Goal: Find contact information: Find contact information

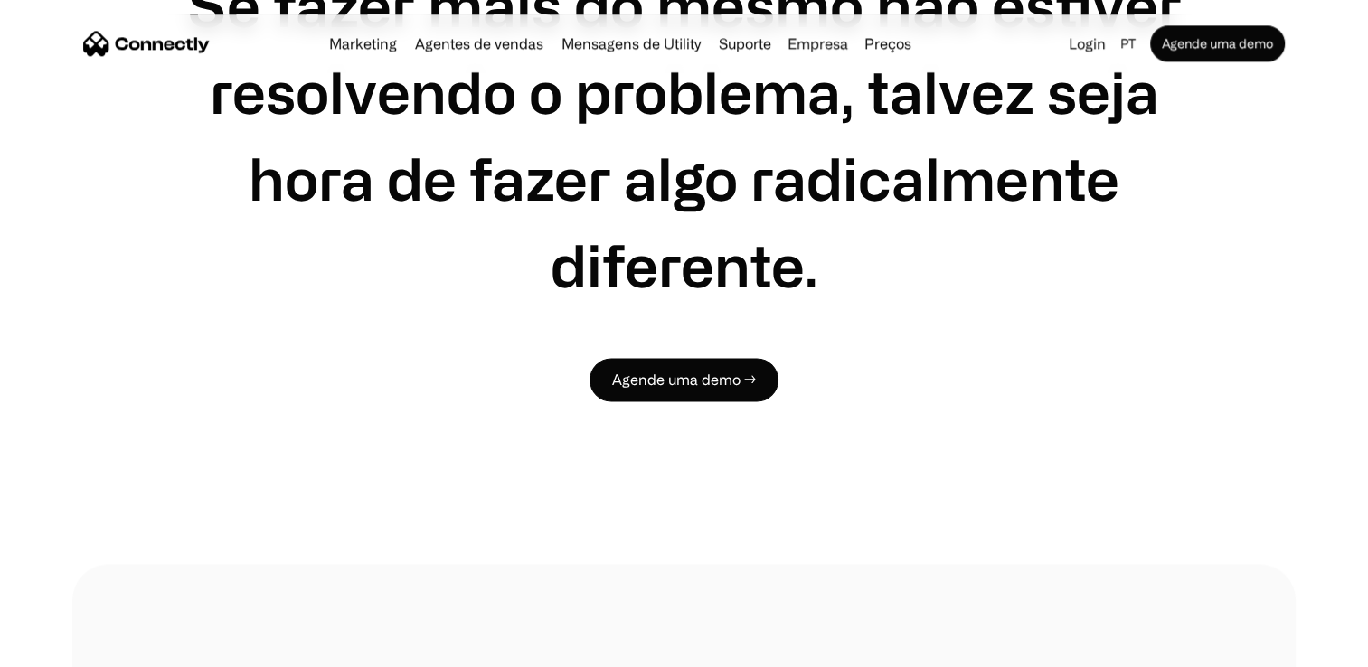
scroll to position [10455, 0]
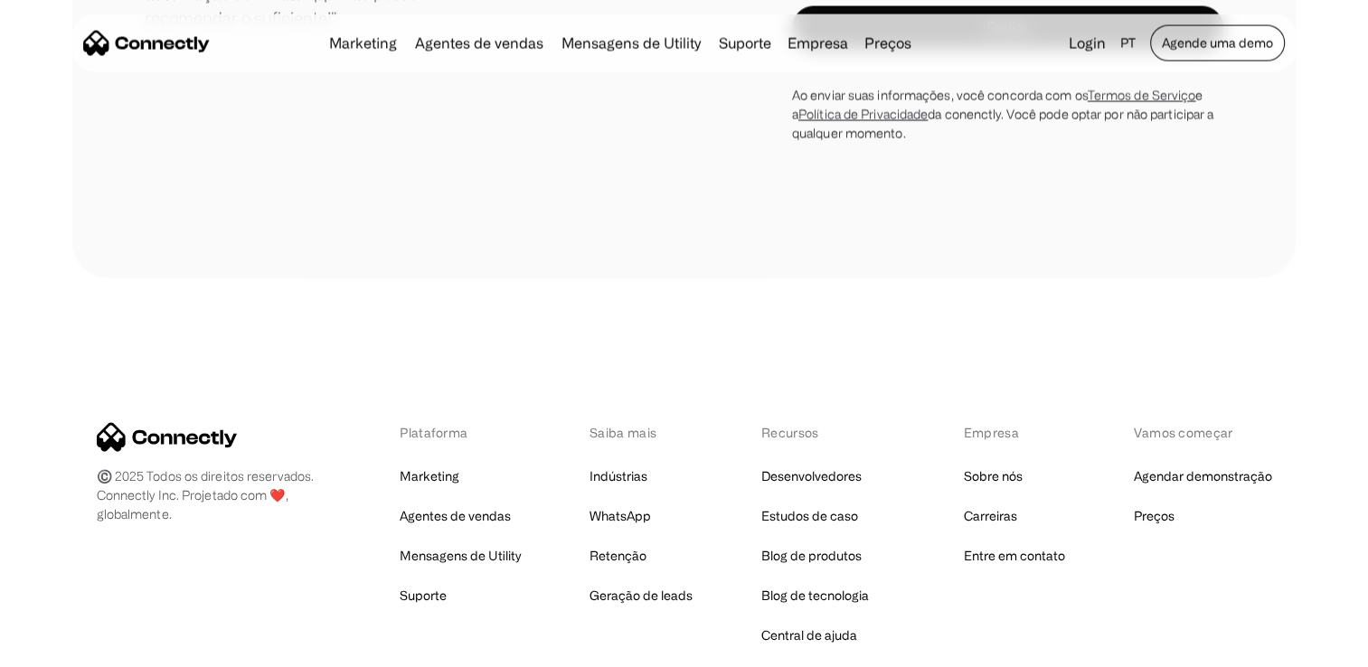
click at [1199, 38] on link "Agende uma demo" at bounding box center [1217, 43] width 135 height 36
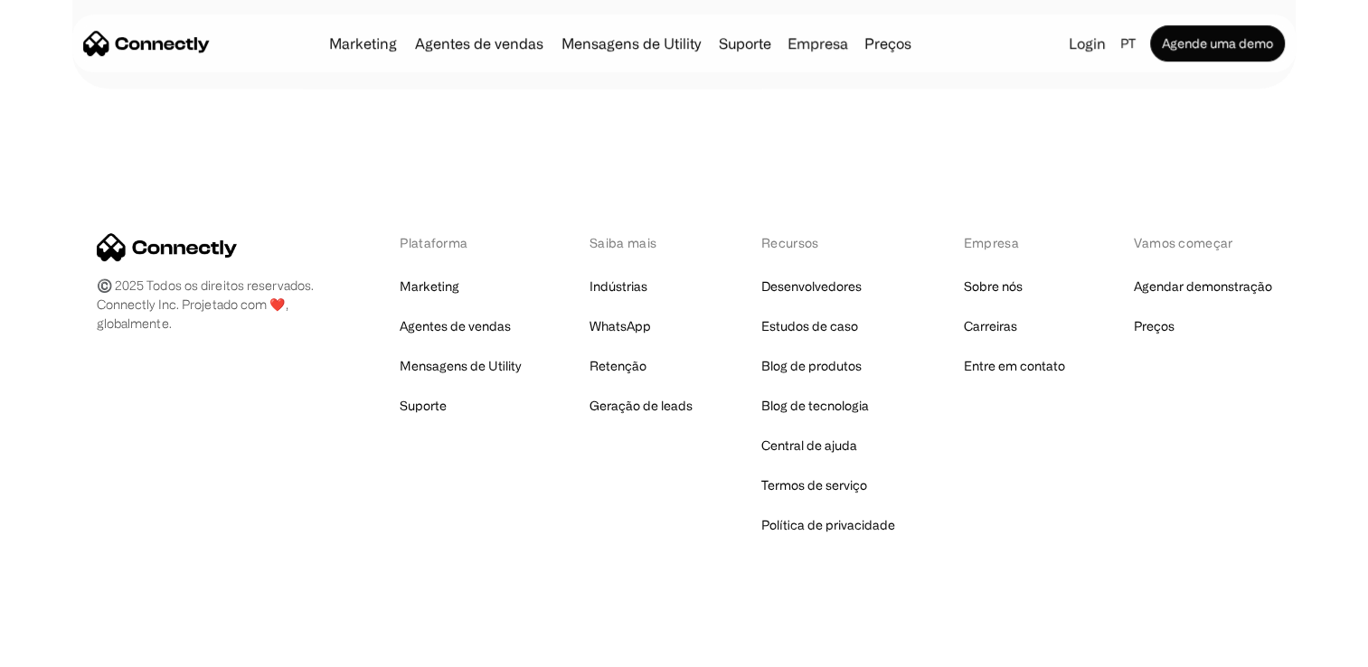
scroll to position [911, 0]
click at [1035, 365] on link "Entre em contato" at bounding box center [1014, 364] width 101 height 25
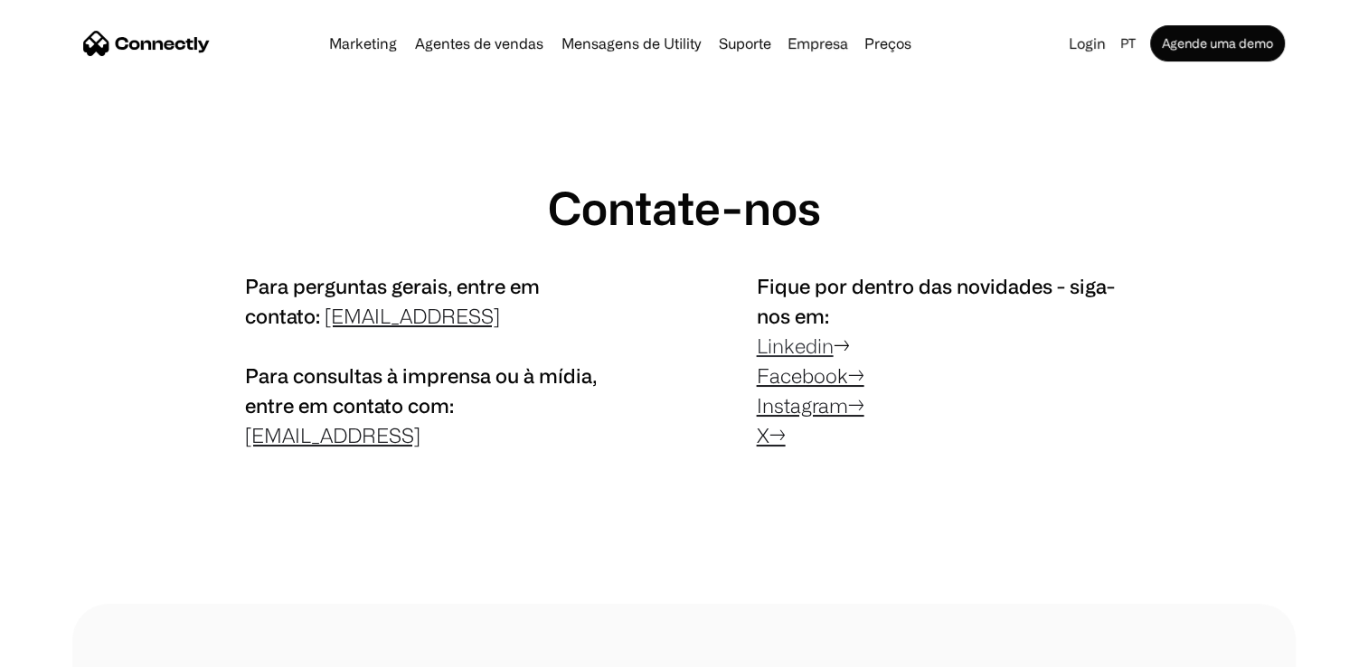
click at [803, 340] on link "Linkedin" at bounding box center [795, 346] width 77 height 23
